Goal: Task Accomplishment & Management: Complete application form

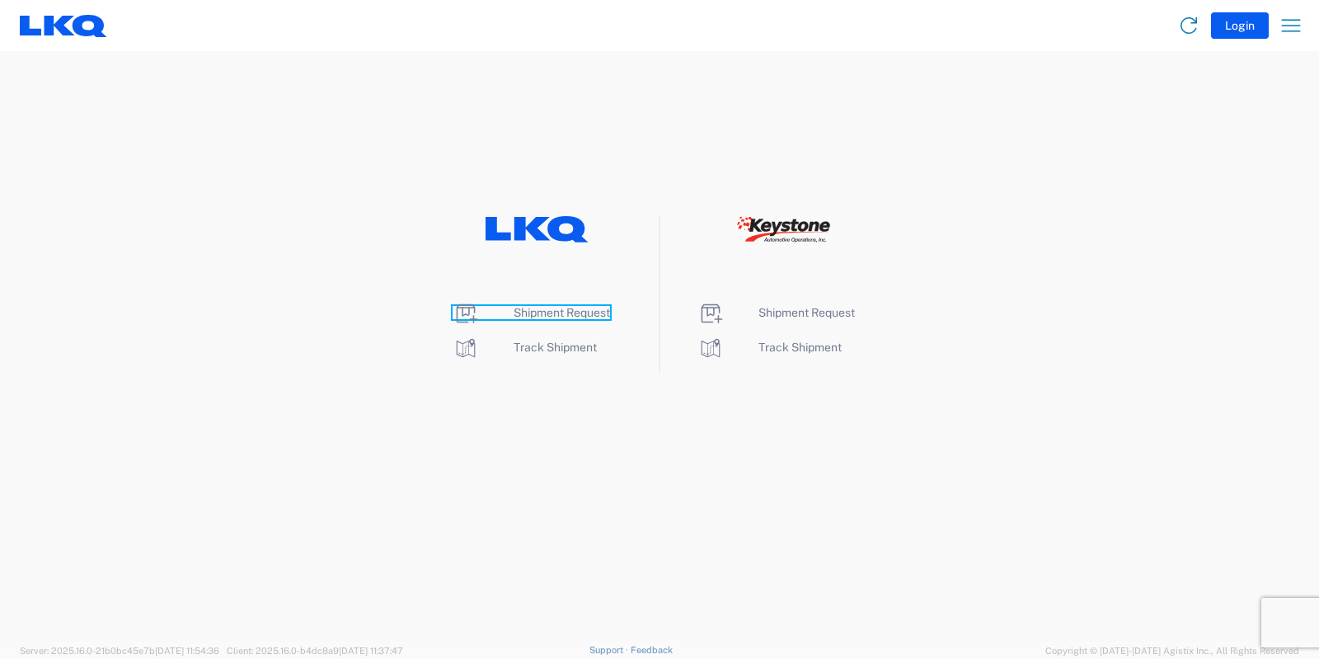
click at [580, 308] on span "Shipment Request" at bounding box center [562, 312] width 96 height 13
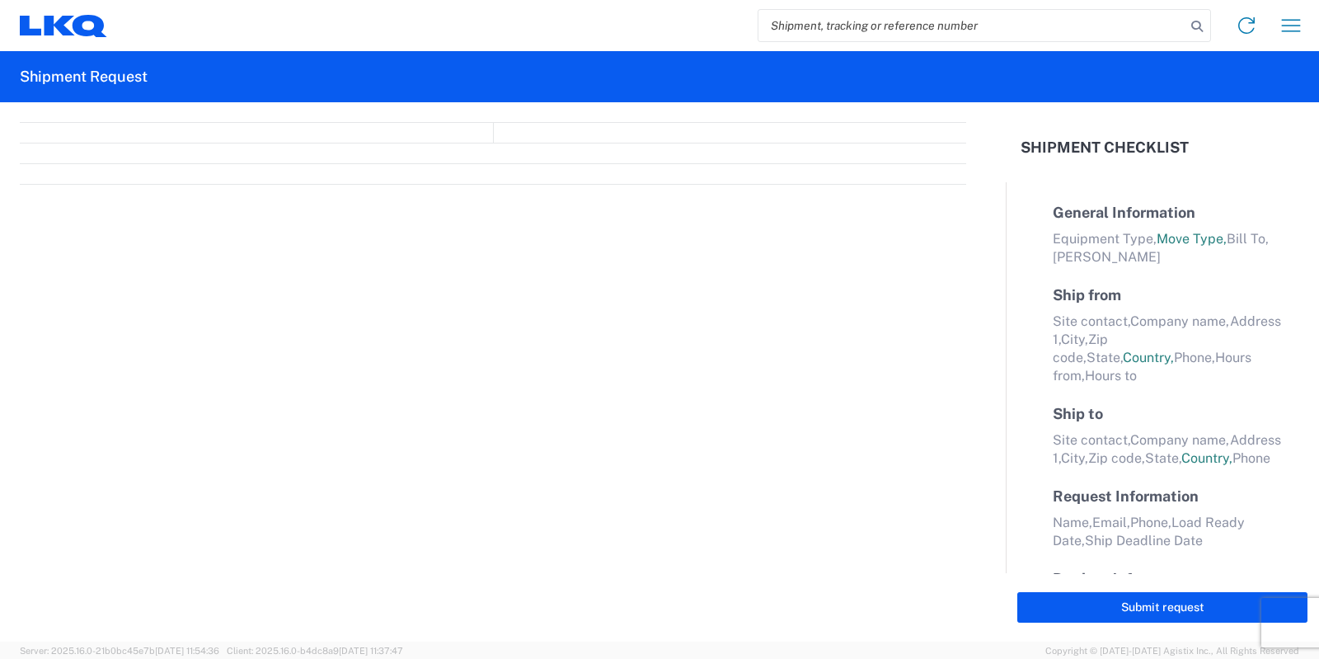
select select "FULL"
select select "LBS"
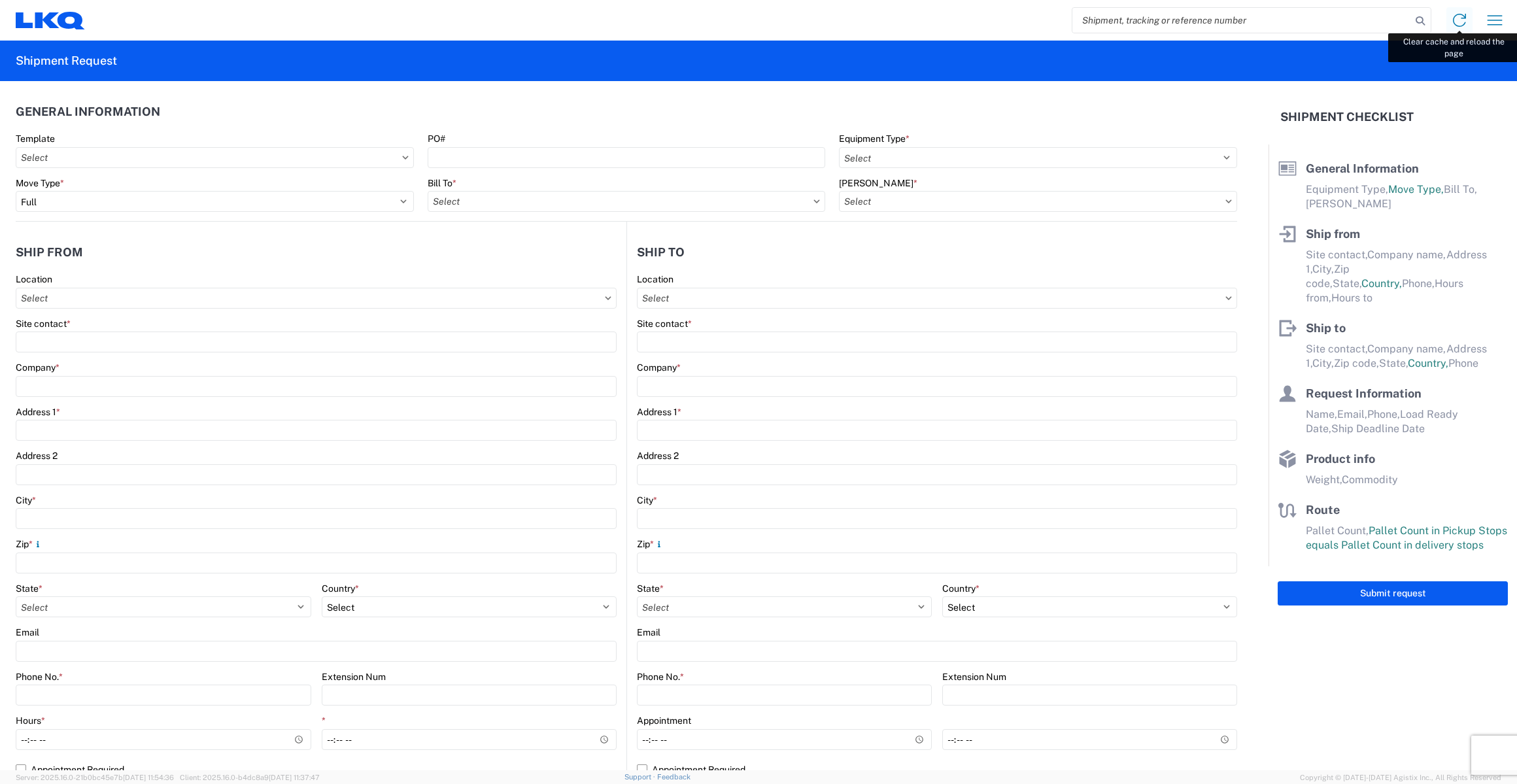
click at [1045, 17] on icon at bounding box center [1459, 20] width 21 height 21
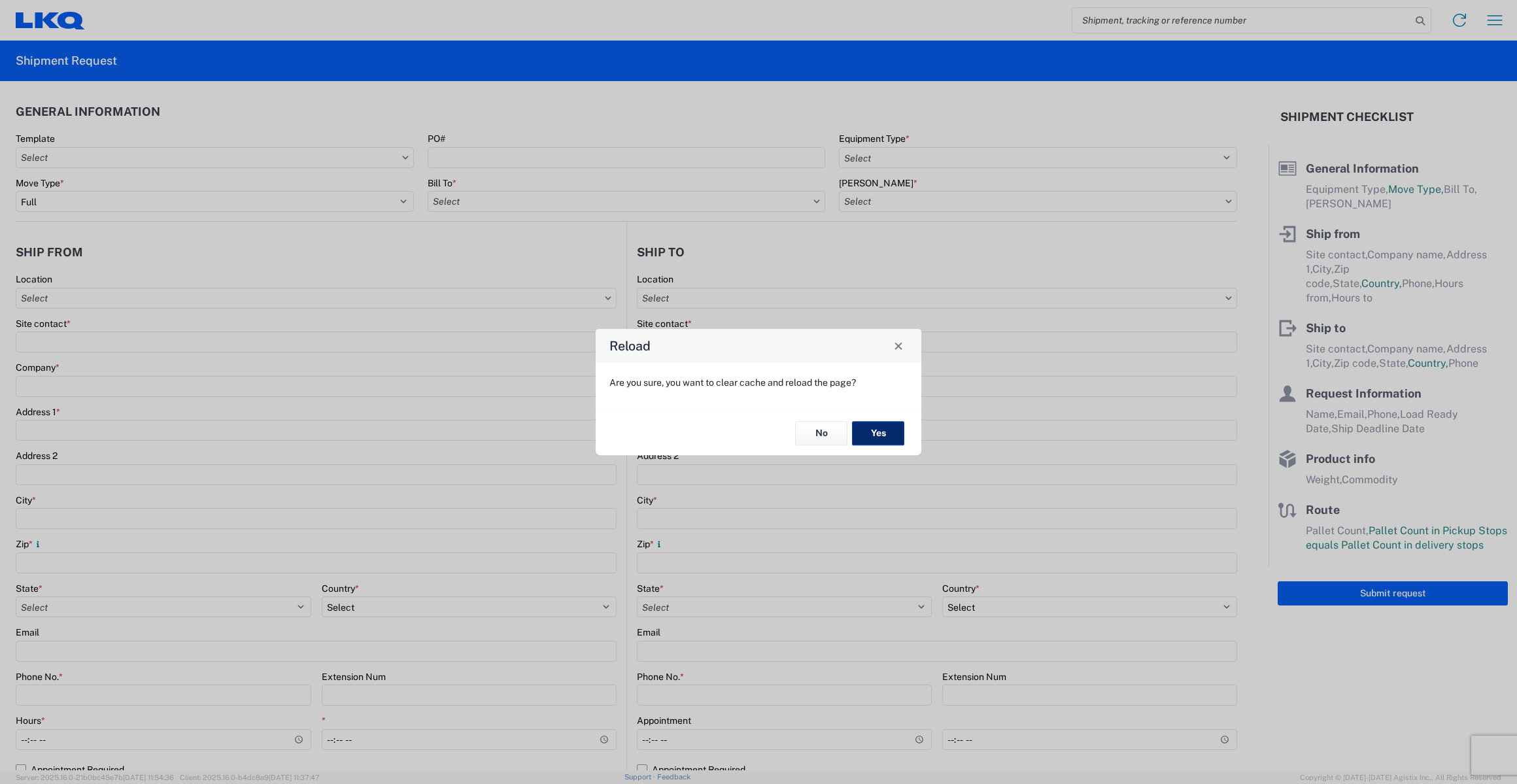
click at [880, 434] on button "Yes" at bounding box center [878, 434] width 52 height 25
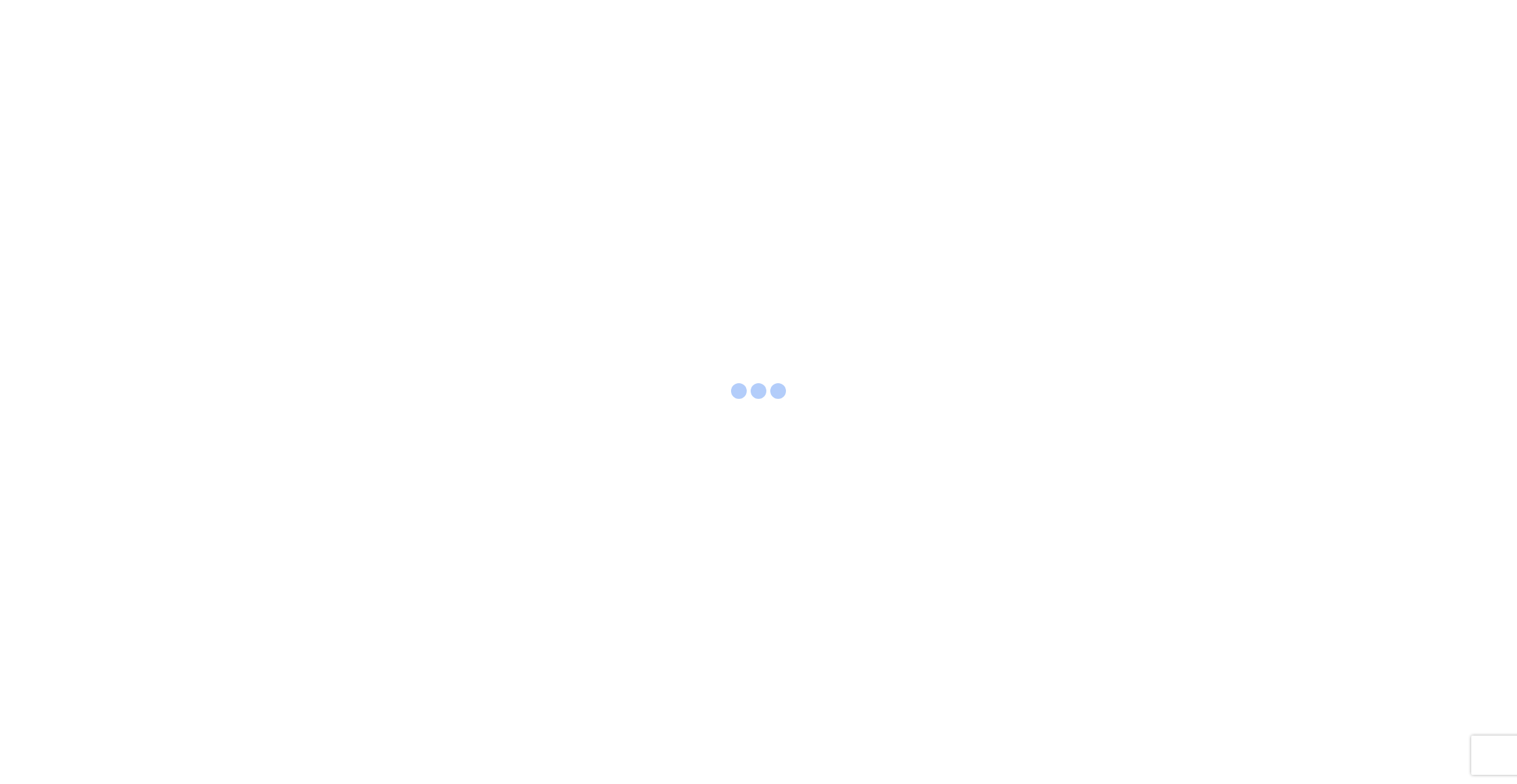
select select "FULL"
select select "LBS"
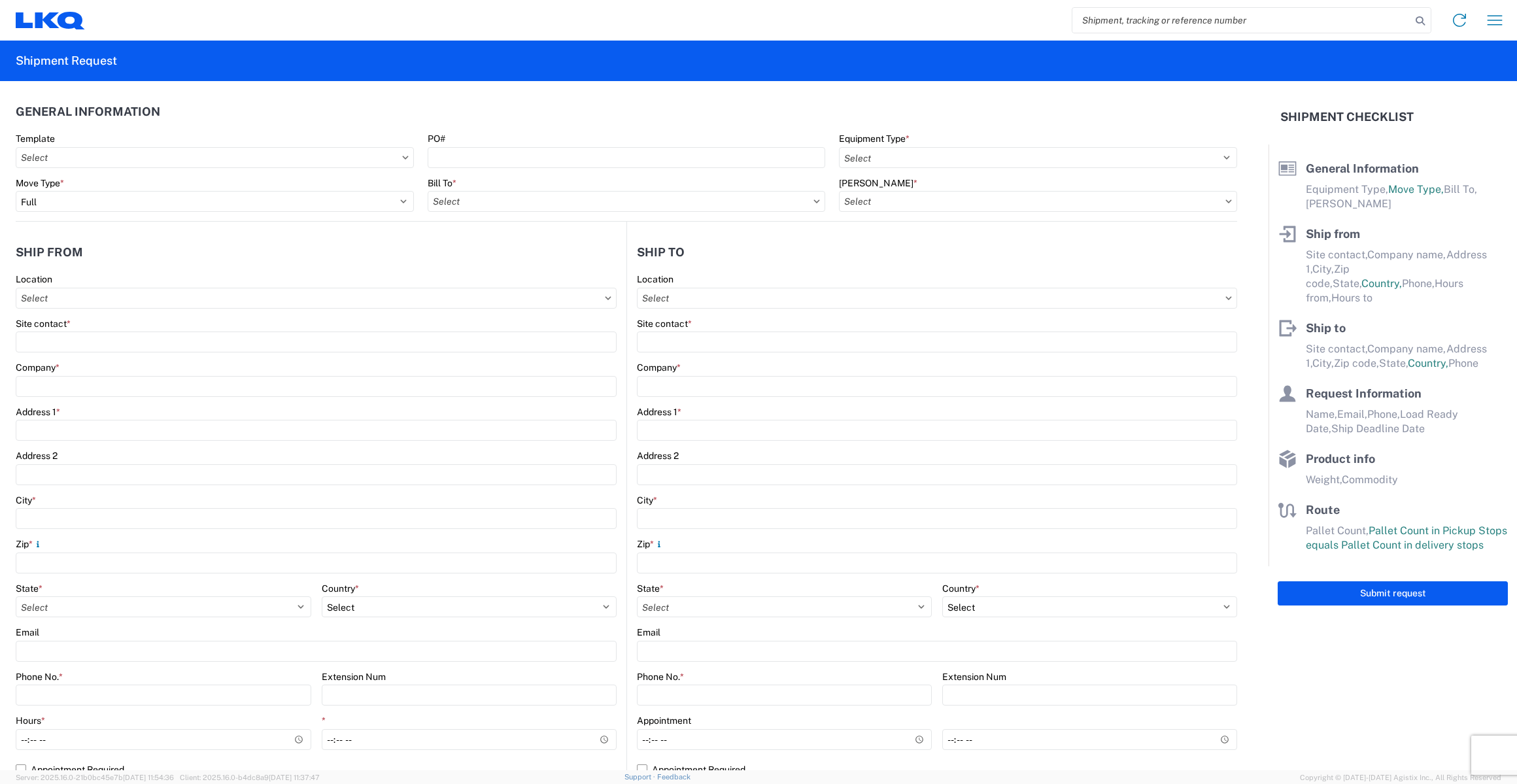
click at [1332, 64] on agx-form-header "Shipment Request" at bounding box center [758, 60] width 1517 height 40
click at [1465, 25] on icon at bounding box center [1459, 20] width 21 height 21
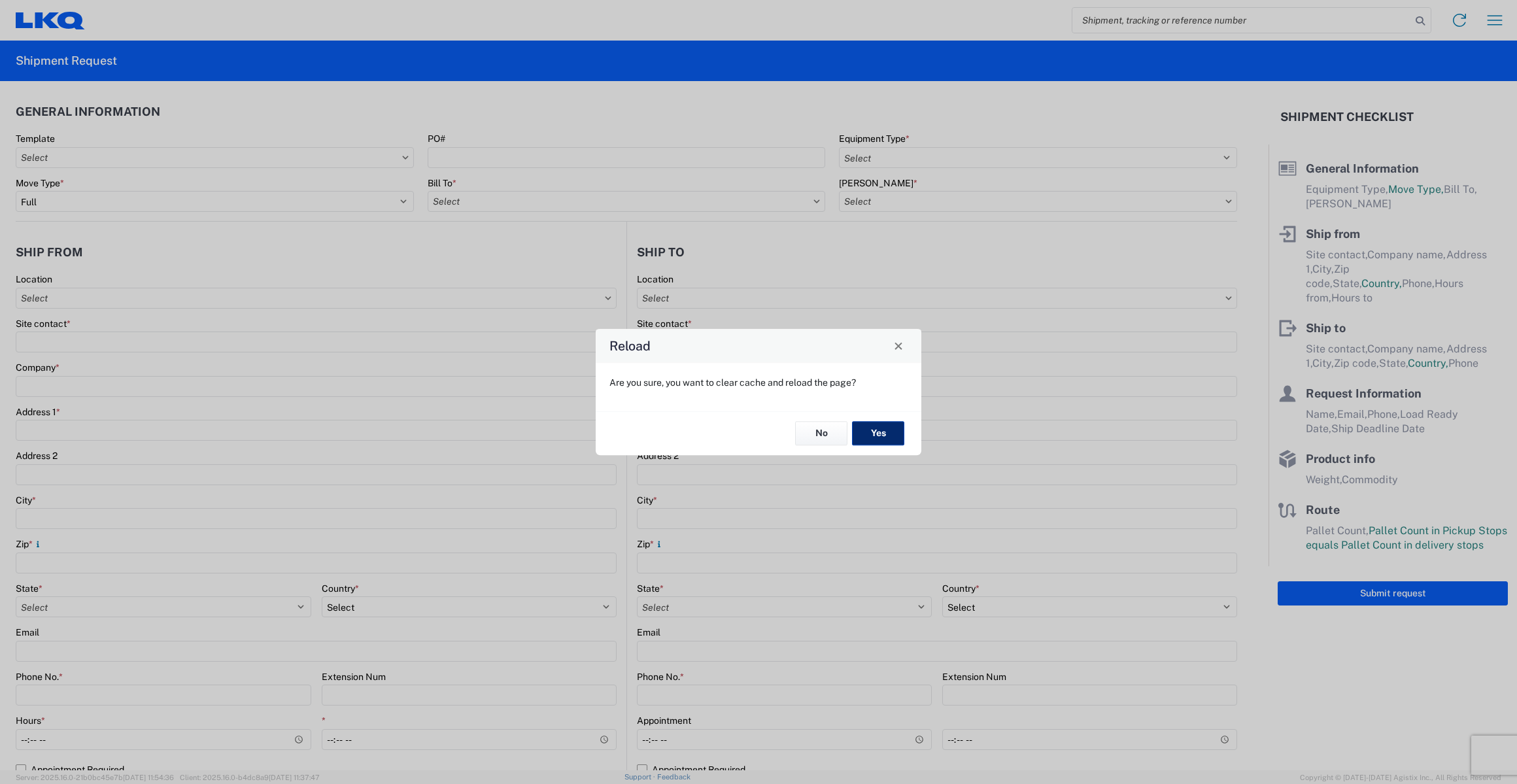
click at [858, 442] on button "Yes" at bounding box center [878, 434] width 52 height 25
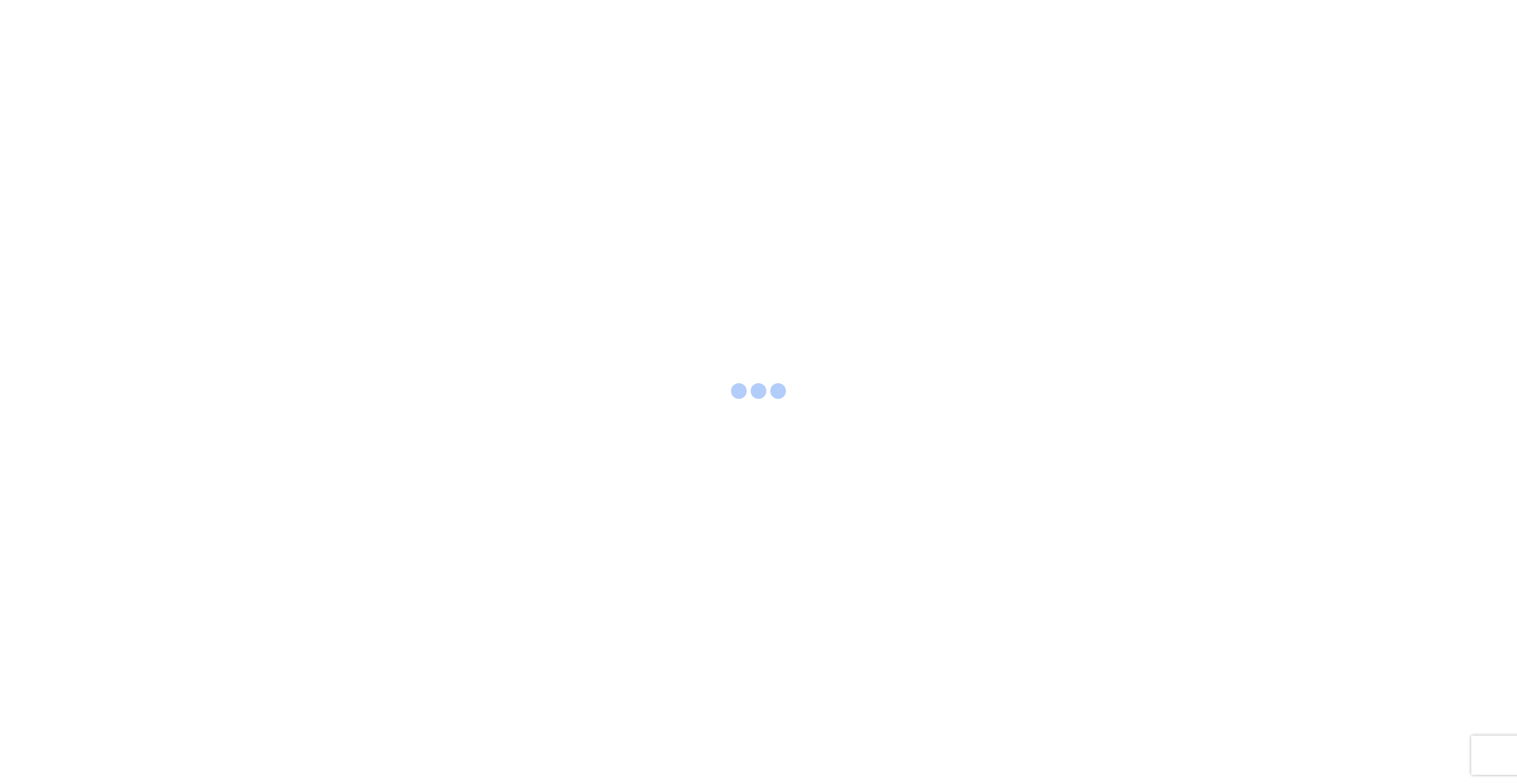
select select "FULL"
select select "LBS"
select select "FULL"
select select "LBS"
select select "FULL"
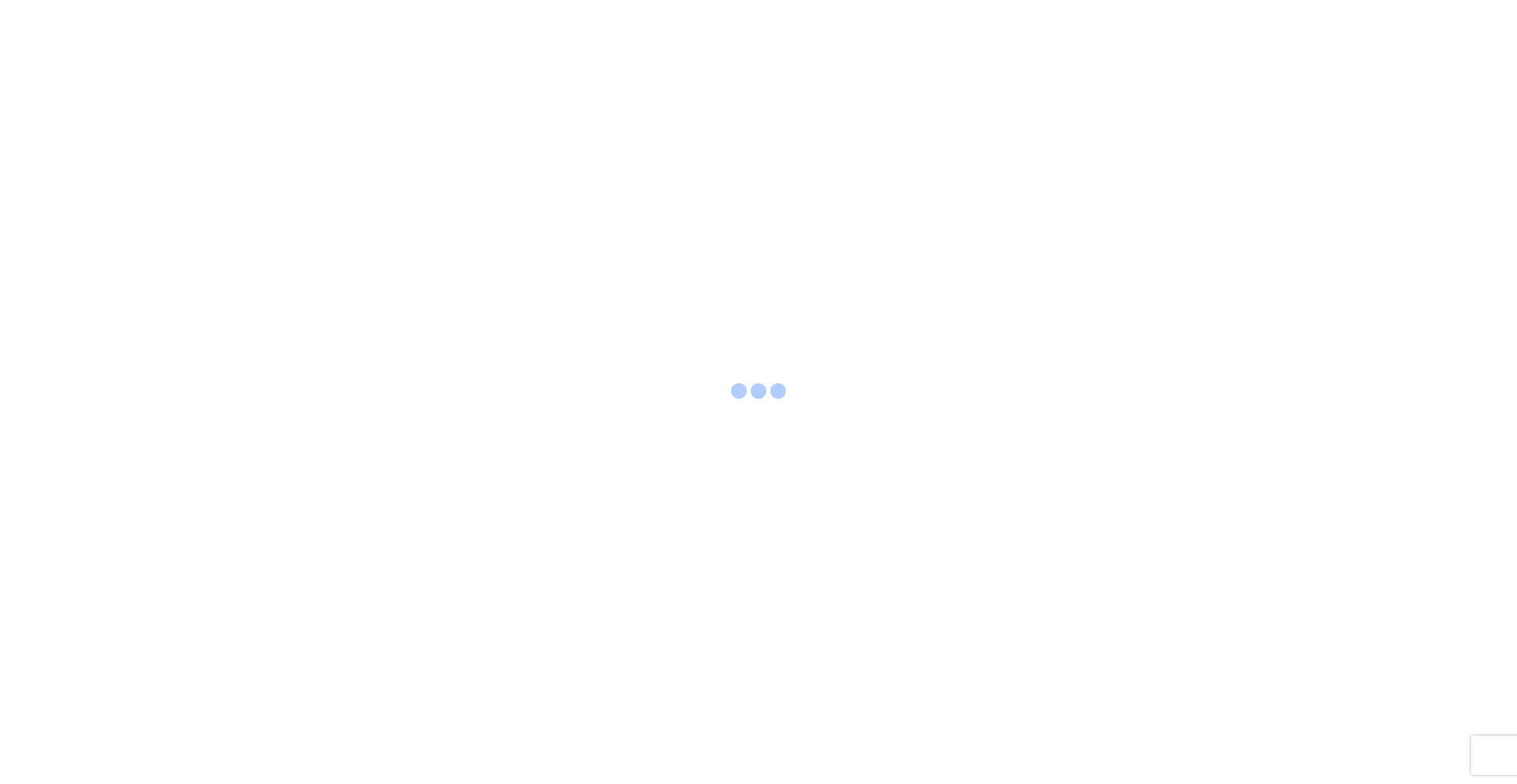
select select "LBS"
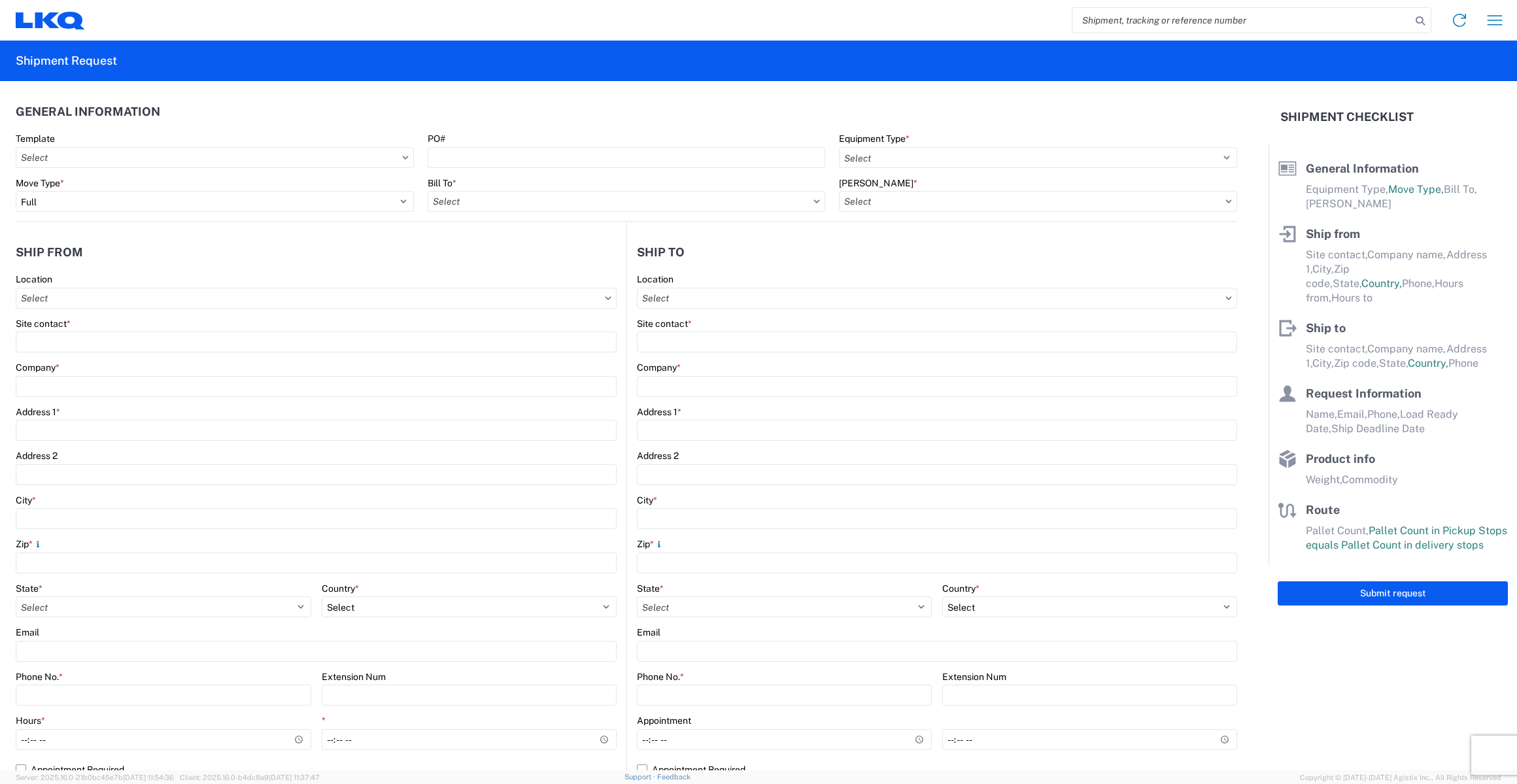
click at [300, 73] on agx-form-header "Shipment Request" at bounding box center [758, 60] width 1517 height 40
